Goal: Understand process/instructions

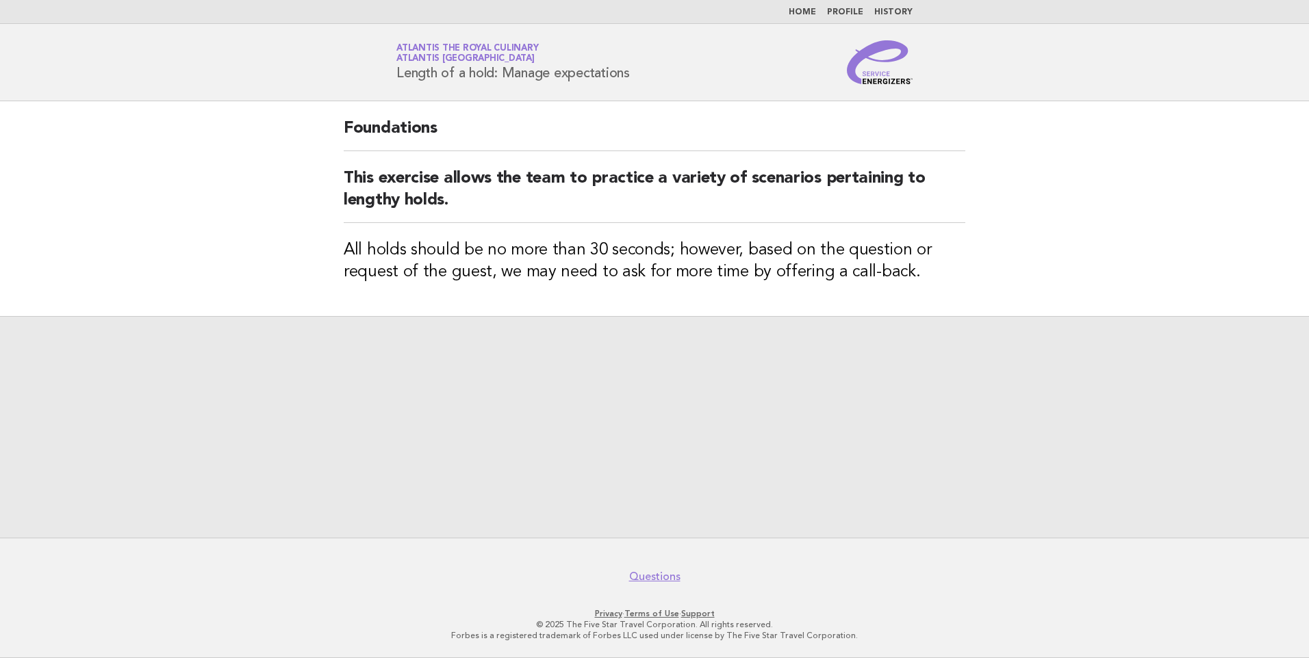
click at [778, 184] on h2 "This exercise allows the team to practice a variety of scenarios pertaining to …" at bounding box center [655, 195] width 622 height 55
click at [638, 576] on link "Questions" at bounding box center [654, 577] width 51 height 14
click at [804, 15] on link "Home" at bounding box center [802, 12] width 27 height 8
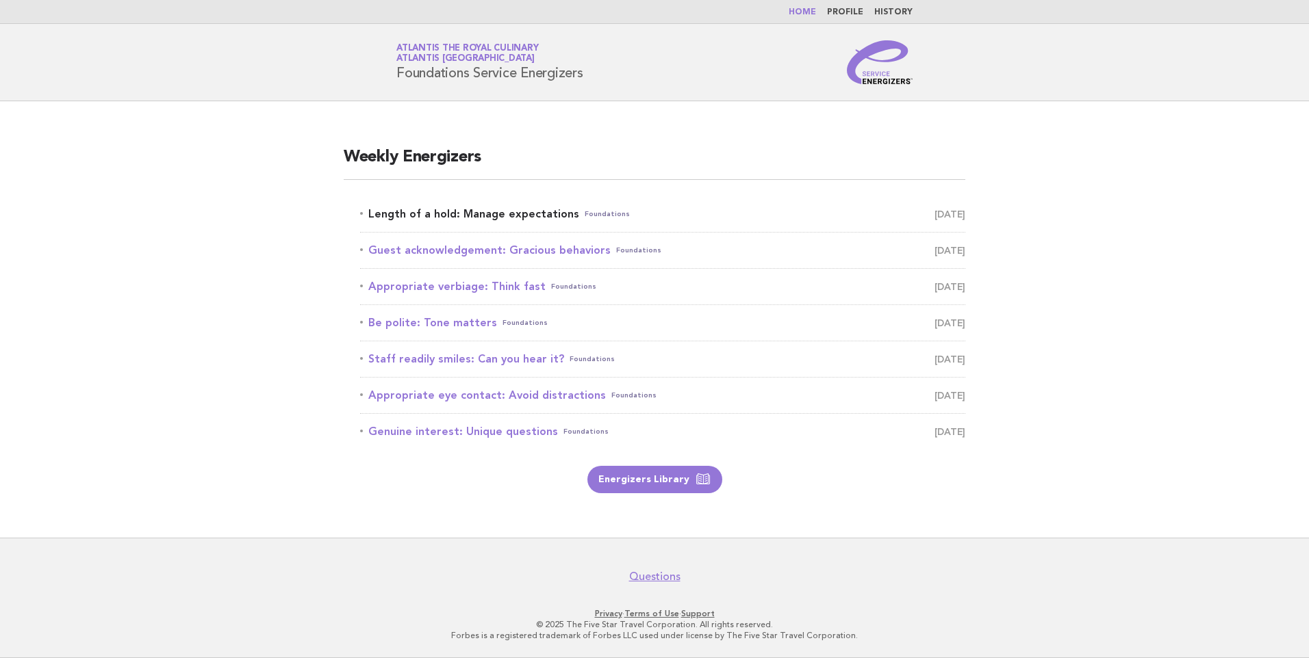
click at [495, 214] on link "Length of a hold: Manage expectations Foundations [DATE]" at bounding box center [662, 214] width 605 height 19
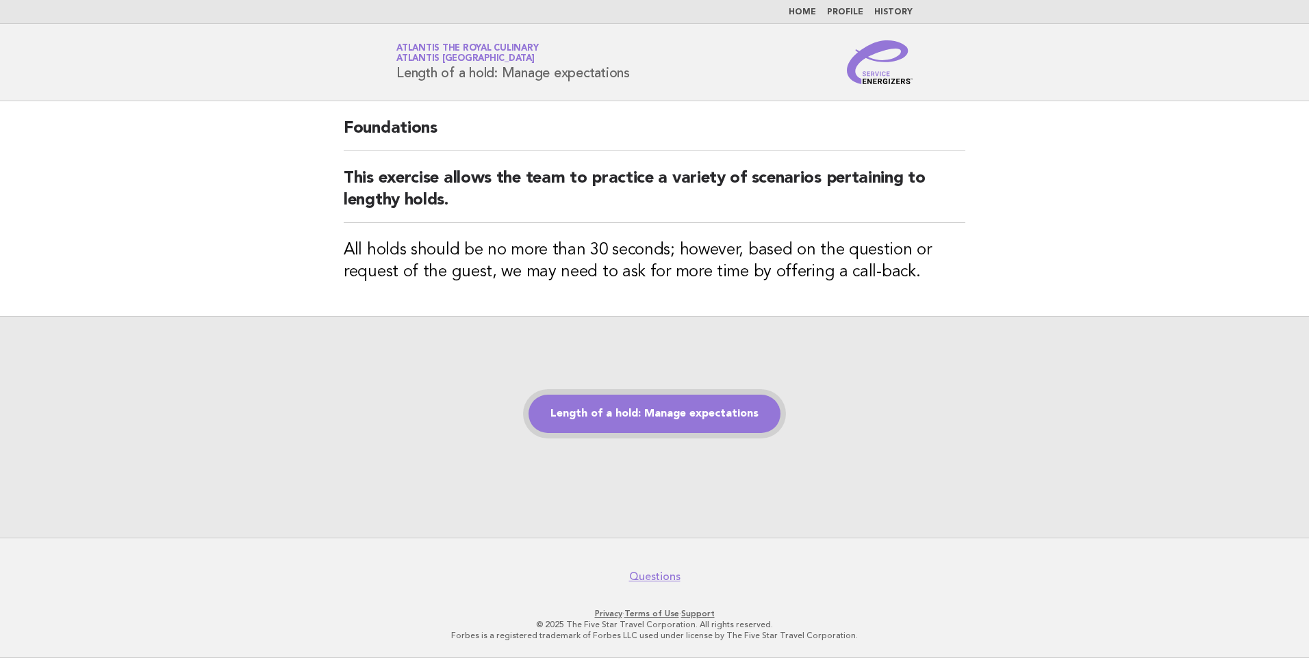
click at [661, 409] on link "Length of a hold: Manage expectations" at bounding box center [654, 414] width 252 height 38
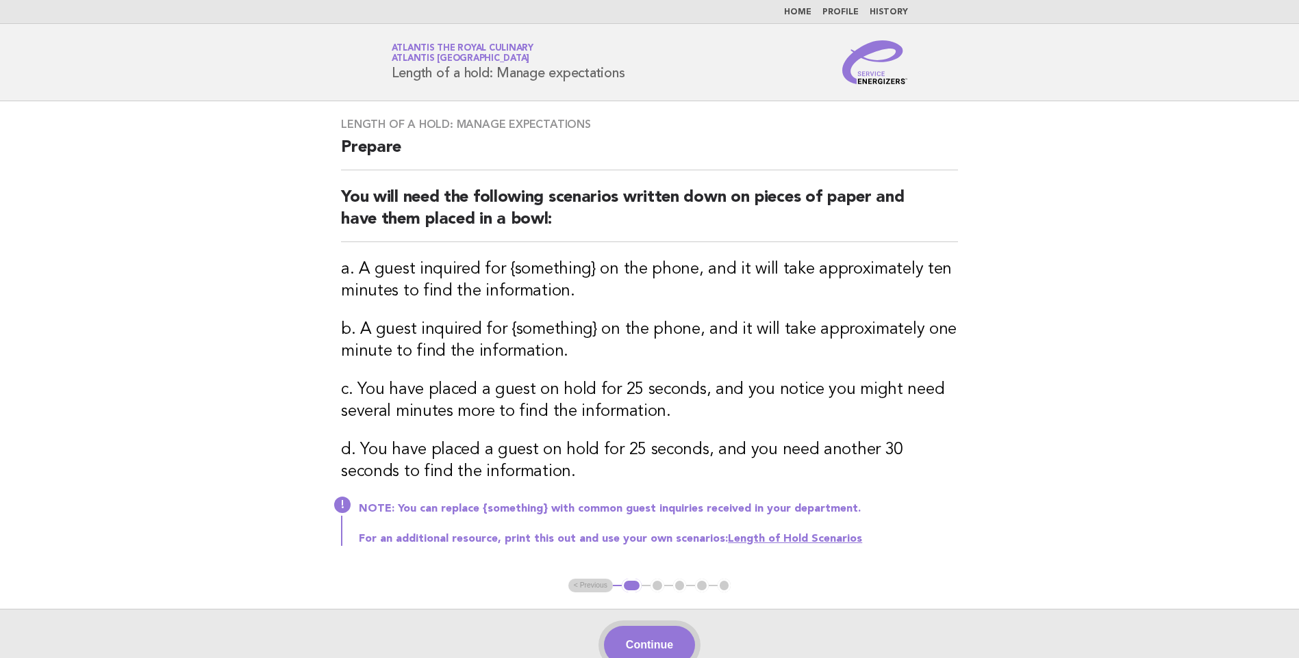
click at [684, 642] on button "Continue" at bounding box center [649, 645] width 91 height 38
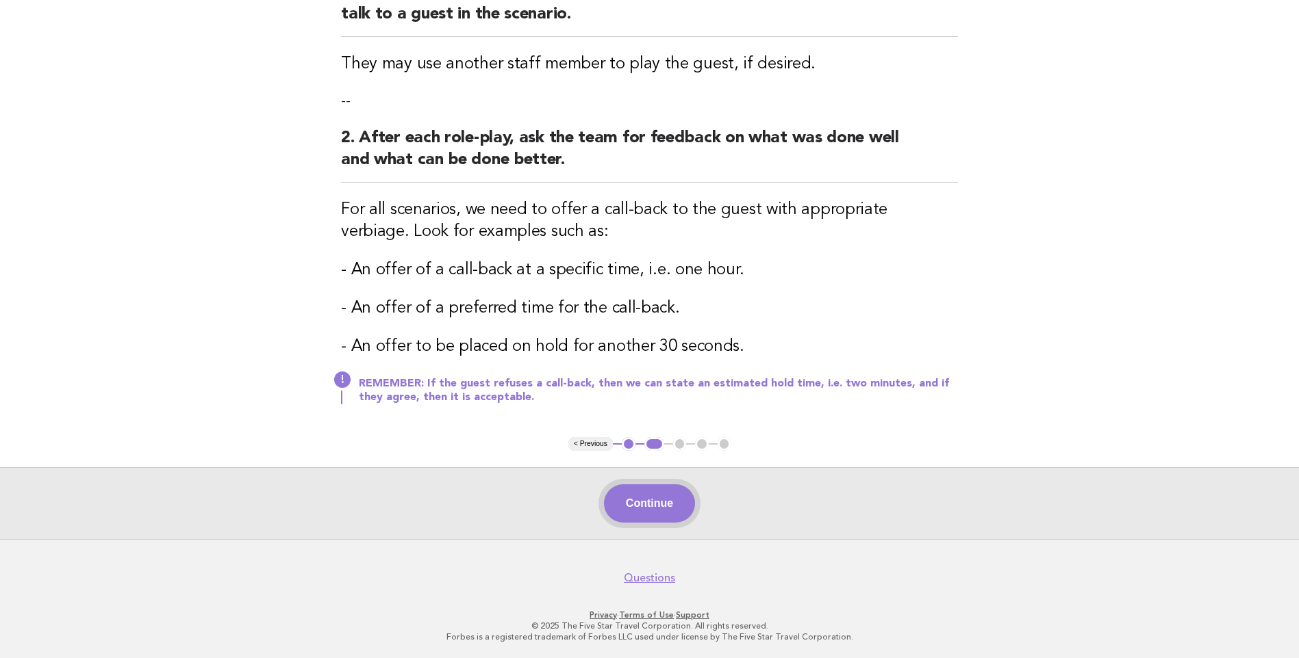
click at [665, 496] on button "Continue" at bounding box center [649, 504] width 91 height 38
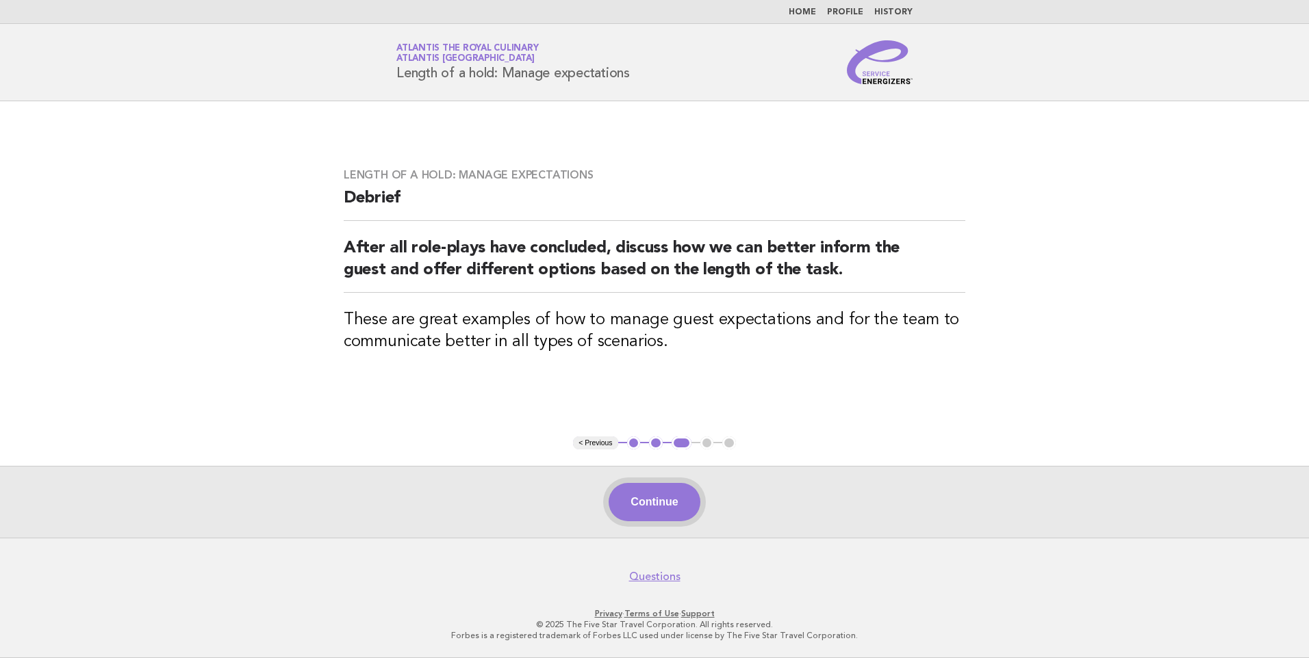
click at [666, 501] on button "Continue" at bounding box center [654, 502] width 91 height 38
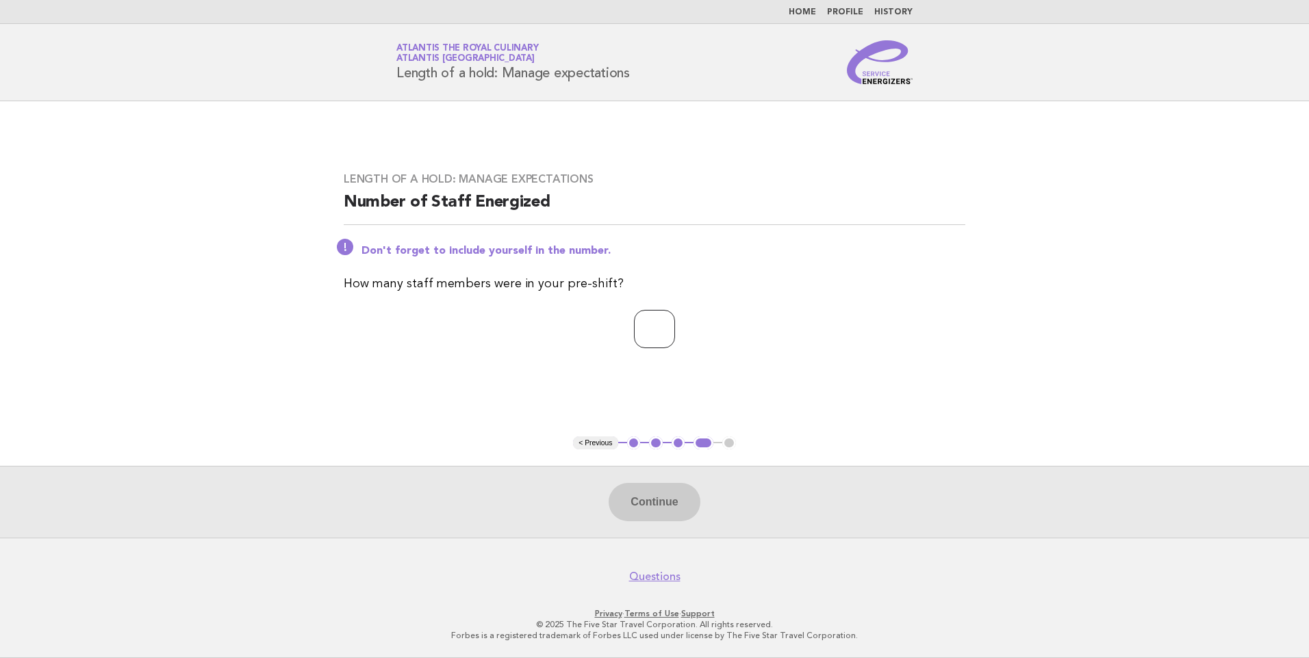
click at [648, 346] on input "number" at bounding box center [654, 329] width 41 height 38
type input "**"
click at [634, 502] on button "Continue" at bounding box center [654, 502] width 91 height 38
